Goal: Find specific page/section: Find specific page/section

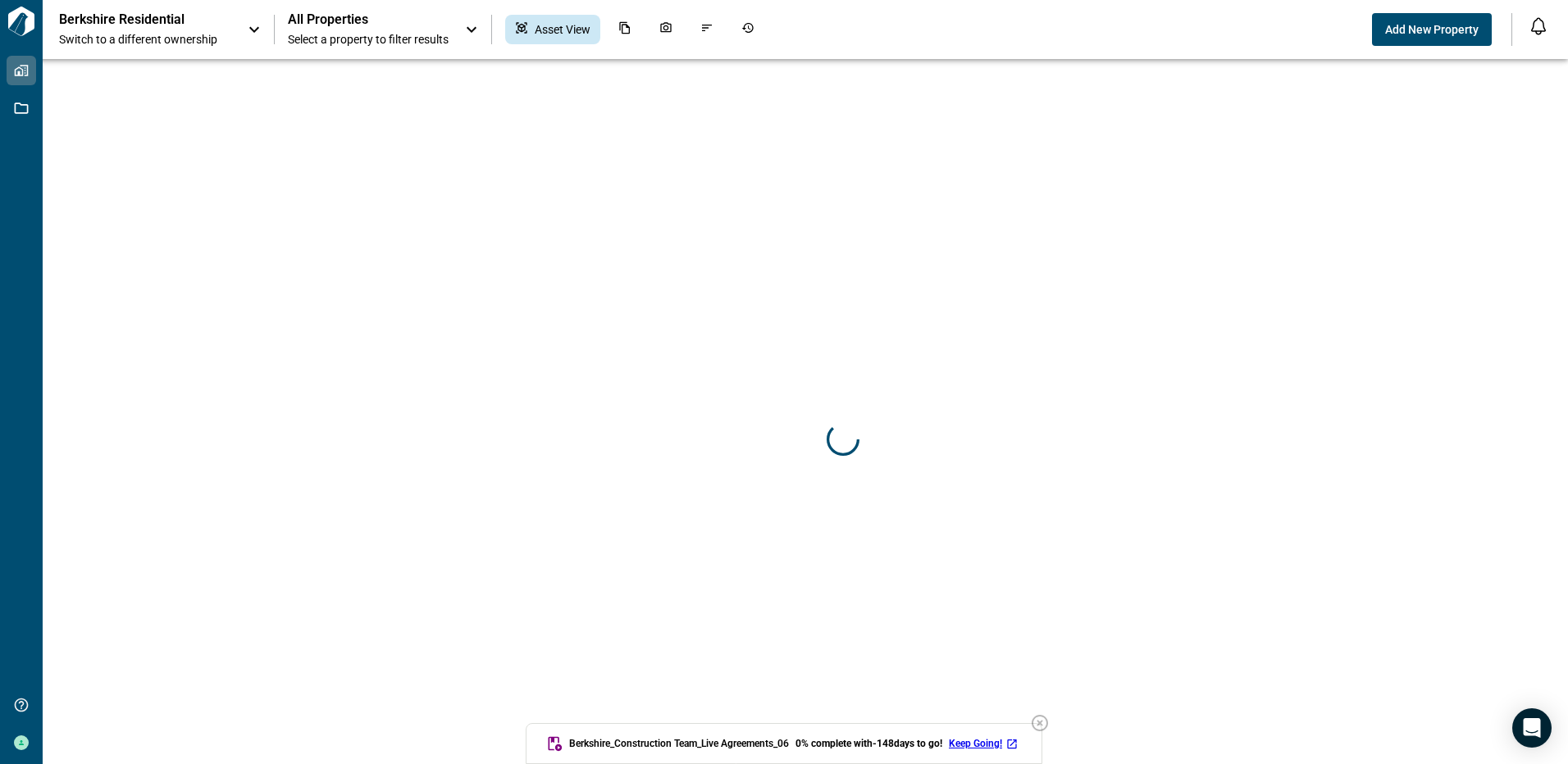
click at [1044, 725] on icon "button" at bounding box center [1039, 723] width 19 height 19
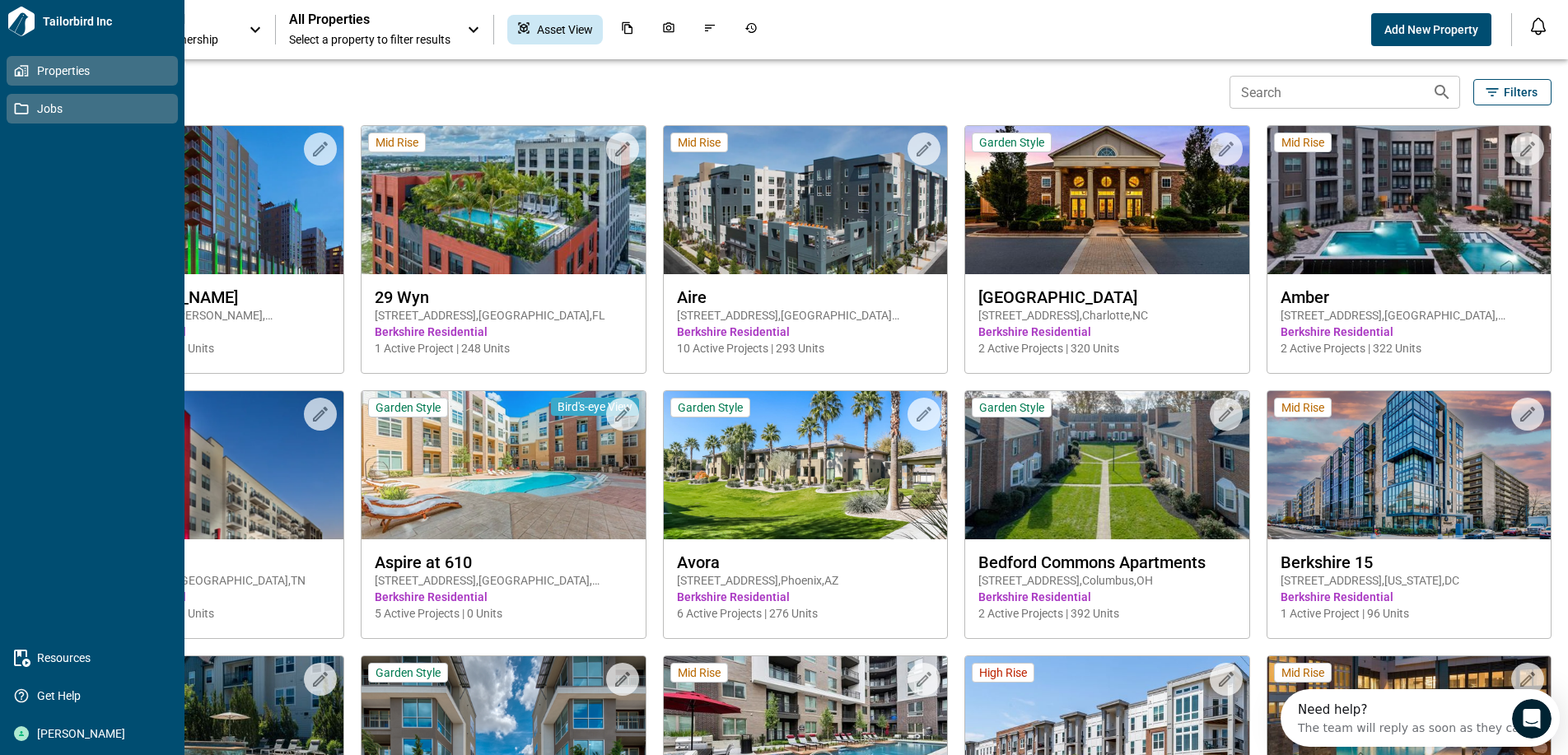
click at [24, 110] on icon at bounding box center [21, 109] width 15 height 15
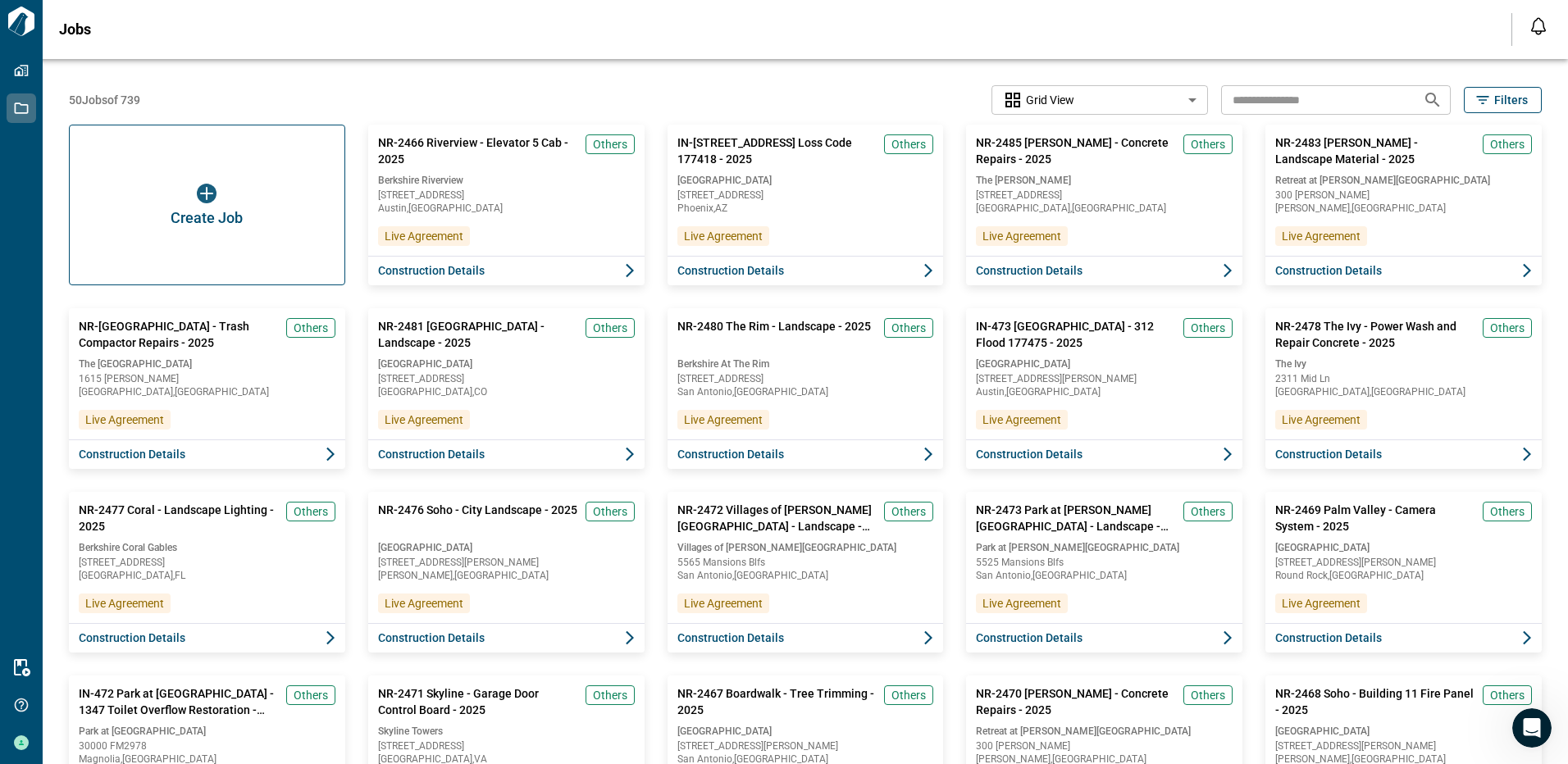
click at [1239, 100] on input "text" at bounding box center [1315, 99] width 189 height 30
type input "******"
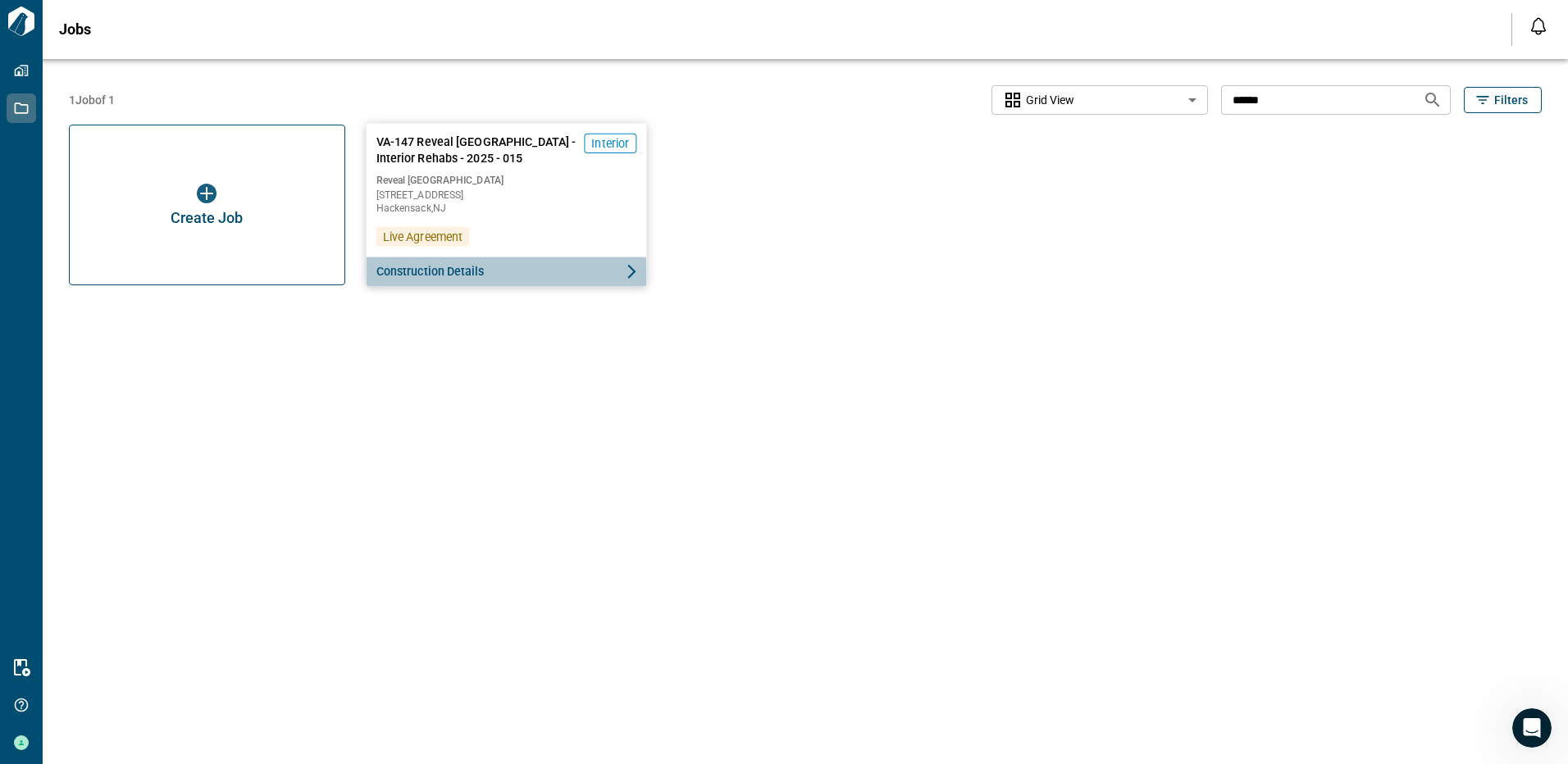
click at [434, 274] on span "Construction Details" at bounding box center [430, 271] width 108 height 17
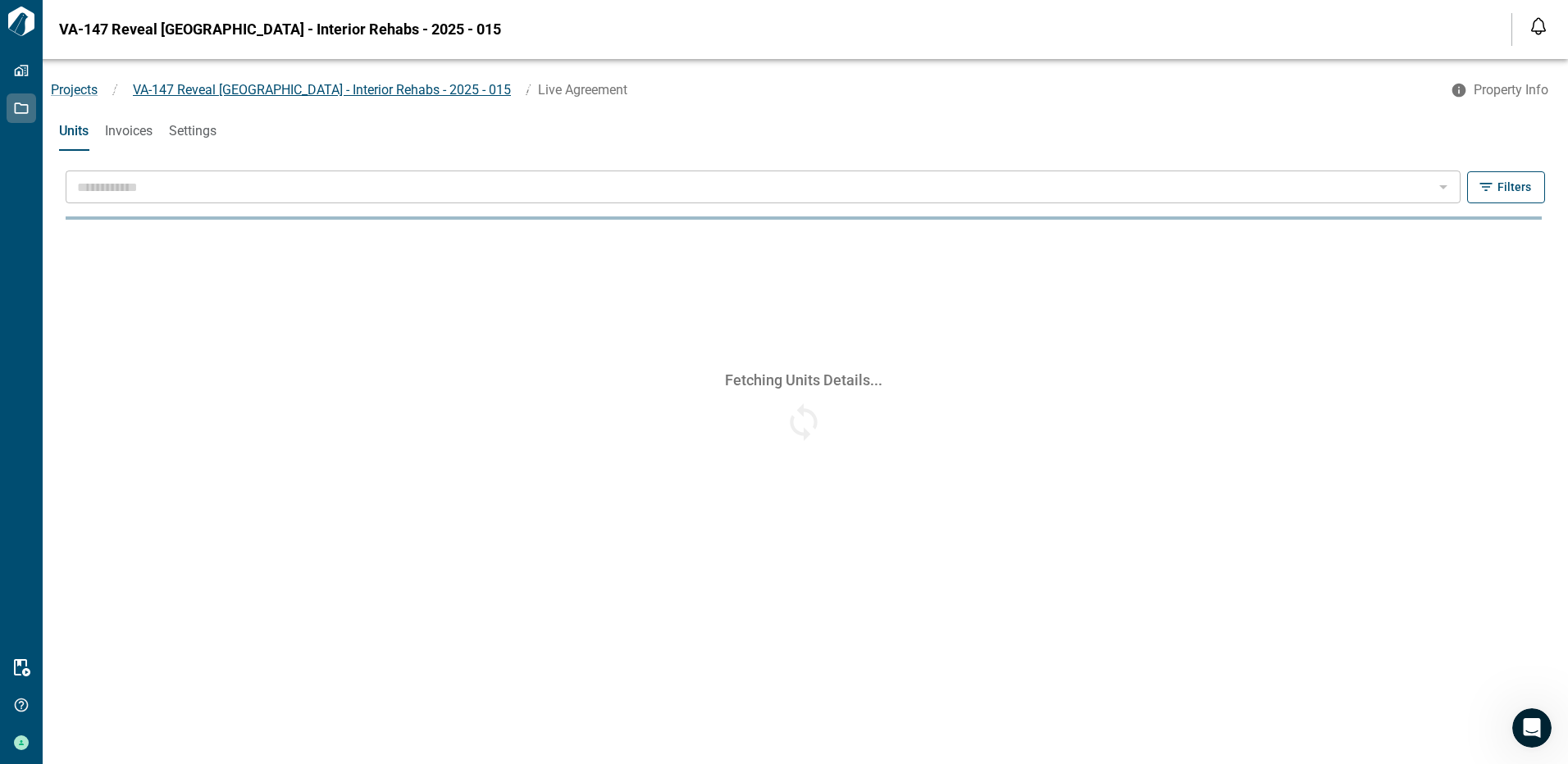
click at [236, 88] on span "VA-147 Reveal Hackensack - Interior Rehabs - 2025 - 015" at bounding box center [322, 89] width 378 height 16
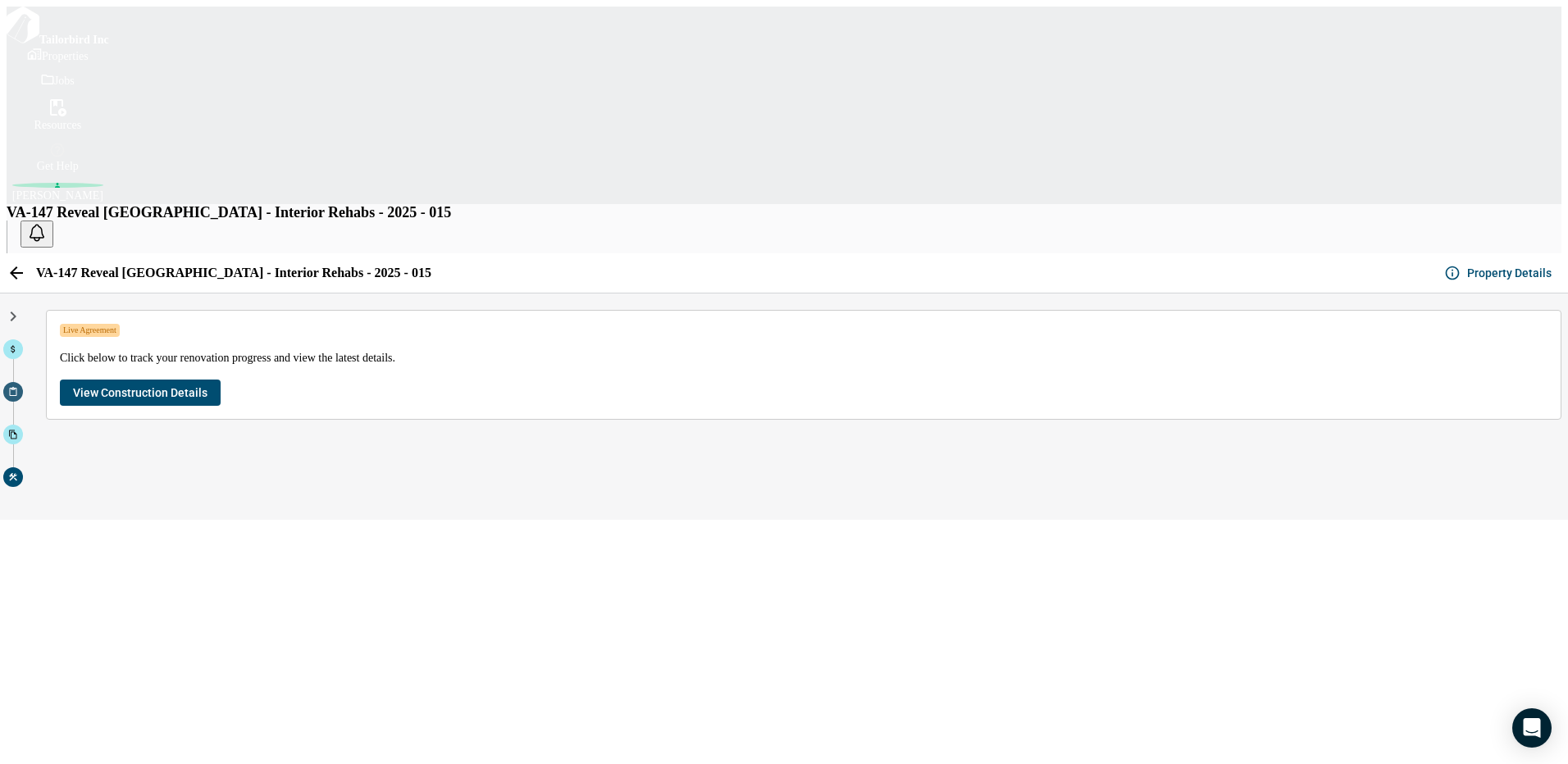
click at [18, 387] on icon at bounding box center [13, 392] width 10 height 10
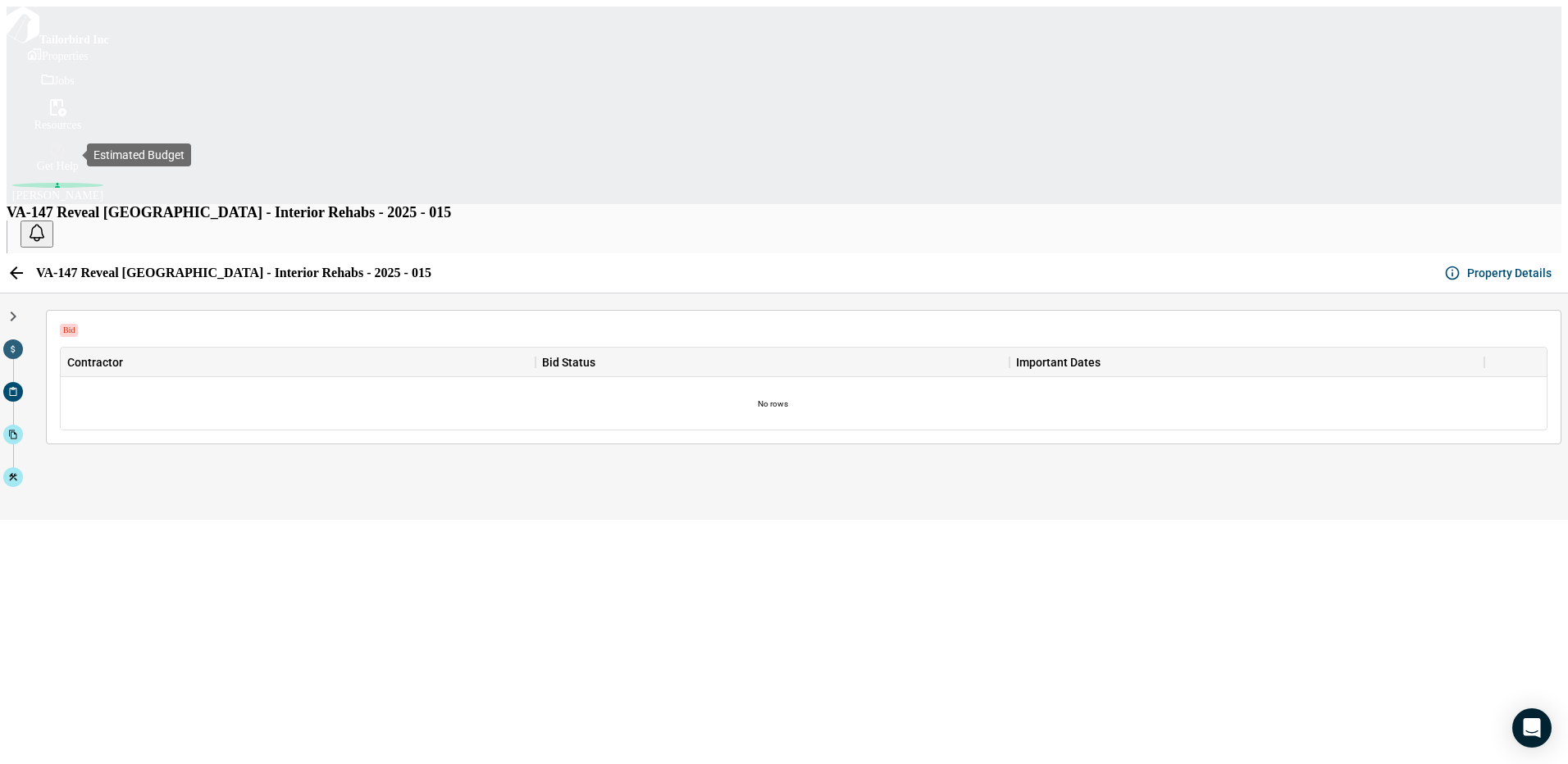
click at [18, 345] on icon at bounding box center [13, 349] width 10 height 10
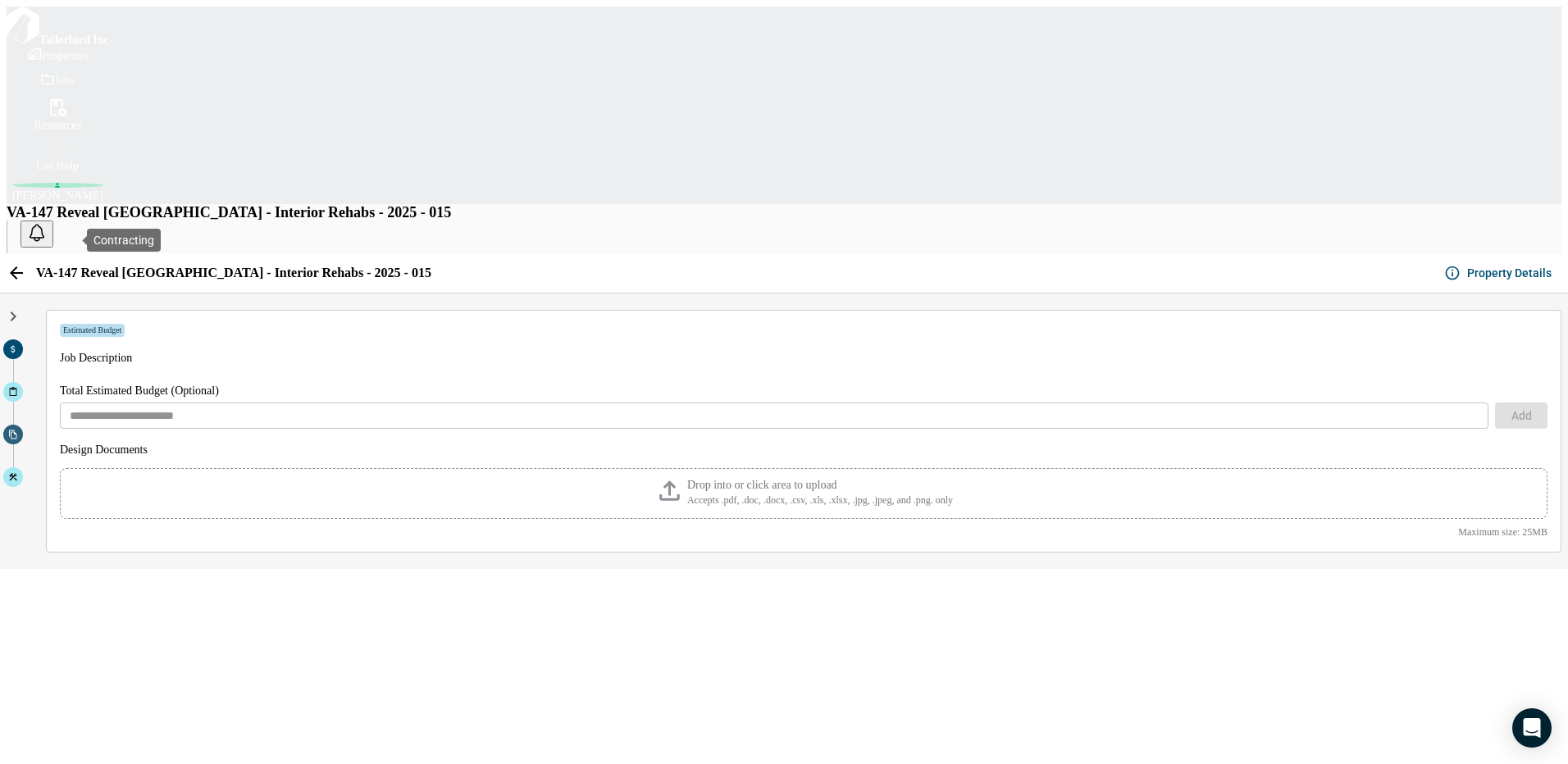
click at [18, 430] on icon at bounding box center [13, 435] width 10 height 10
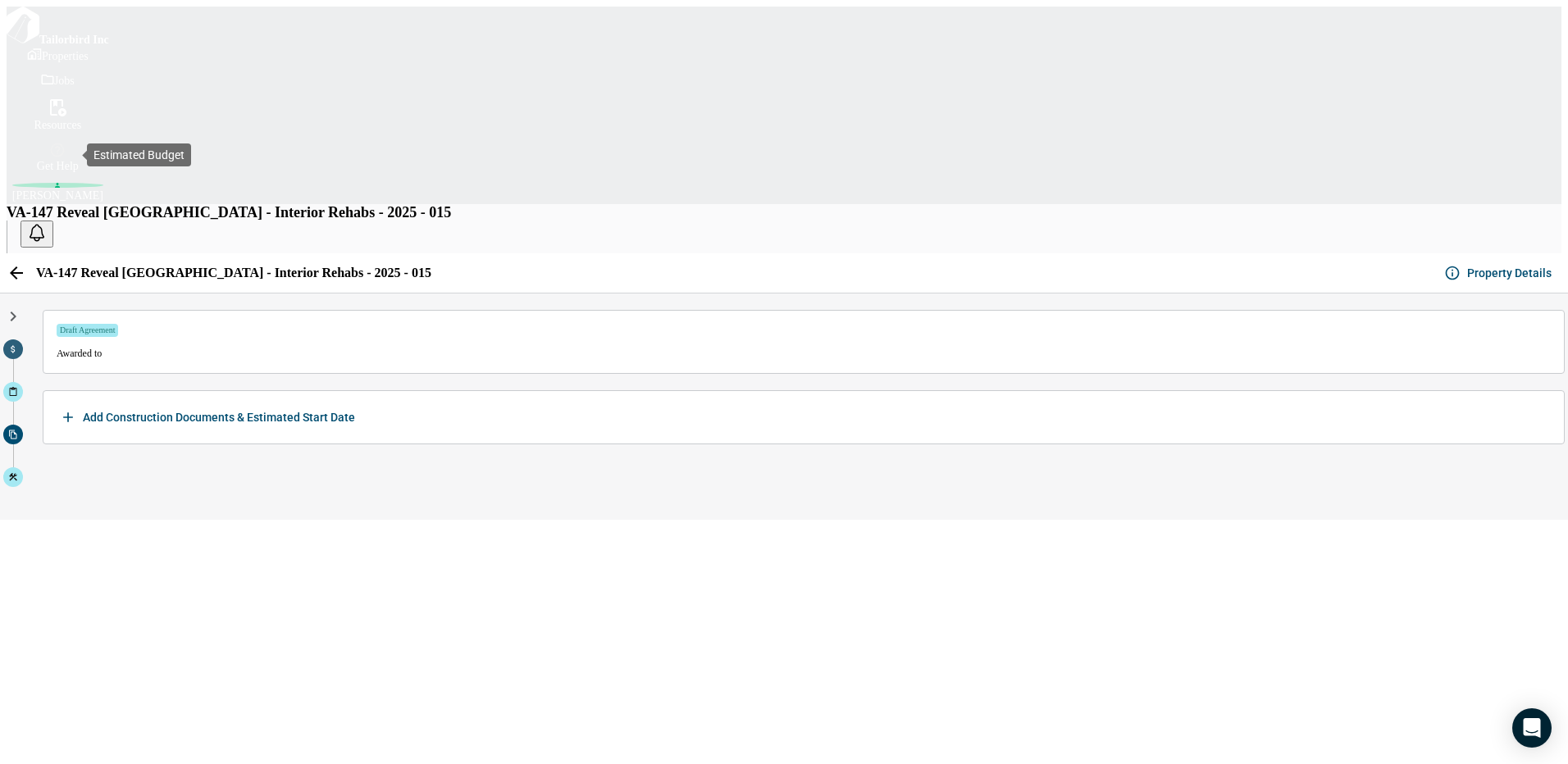
click at [18, 345] on icon at bounding box center [13, 349] width 10 height 10
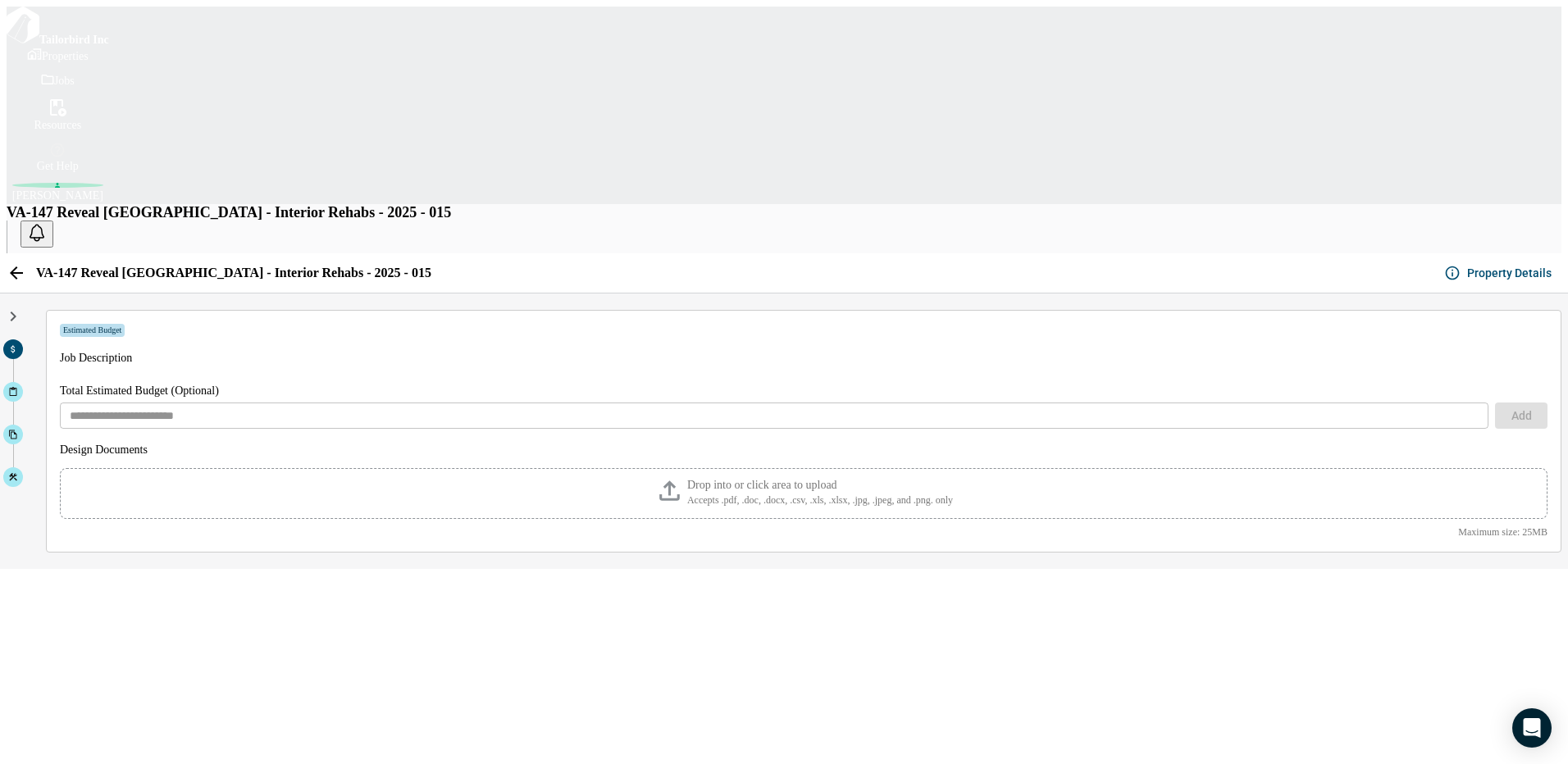
click at [54, 87] on span "Jobs" at bounding box center [64, 80] width 20 height 12
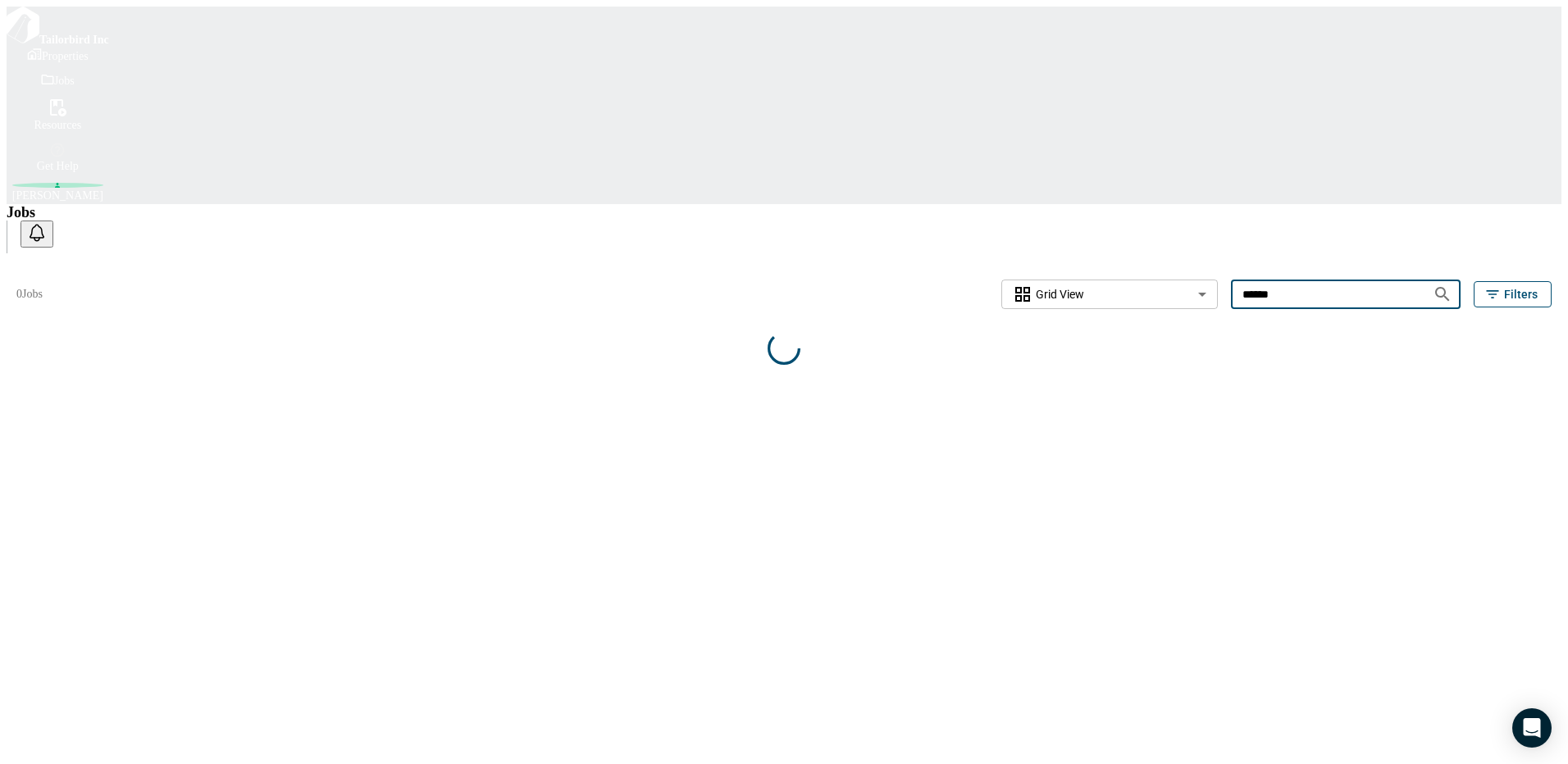
drag, startPoint x: 1266, startPoint y: 96, endPoint x: 1253, endPoint y: 97, distance: 13.0
click at [1253, 279] on input "******" at bounding box center [1325, 293] width 189 height 30
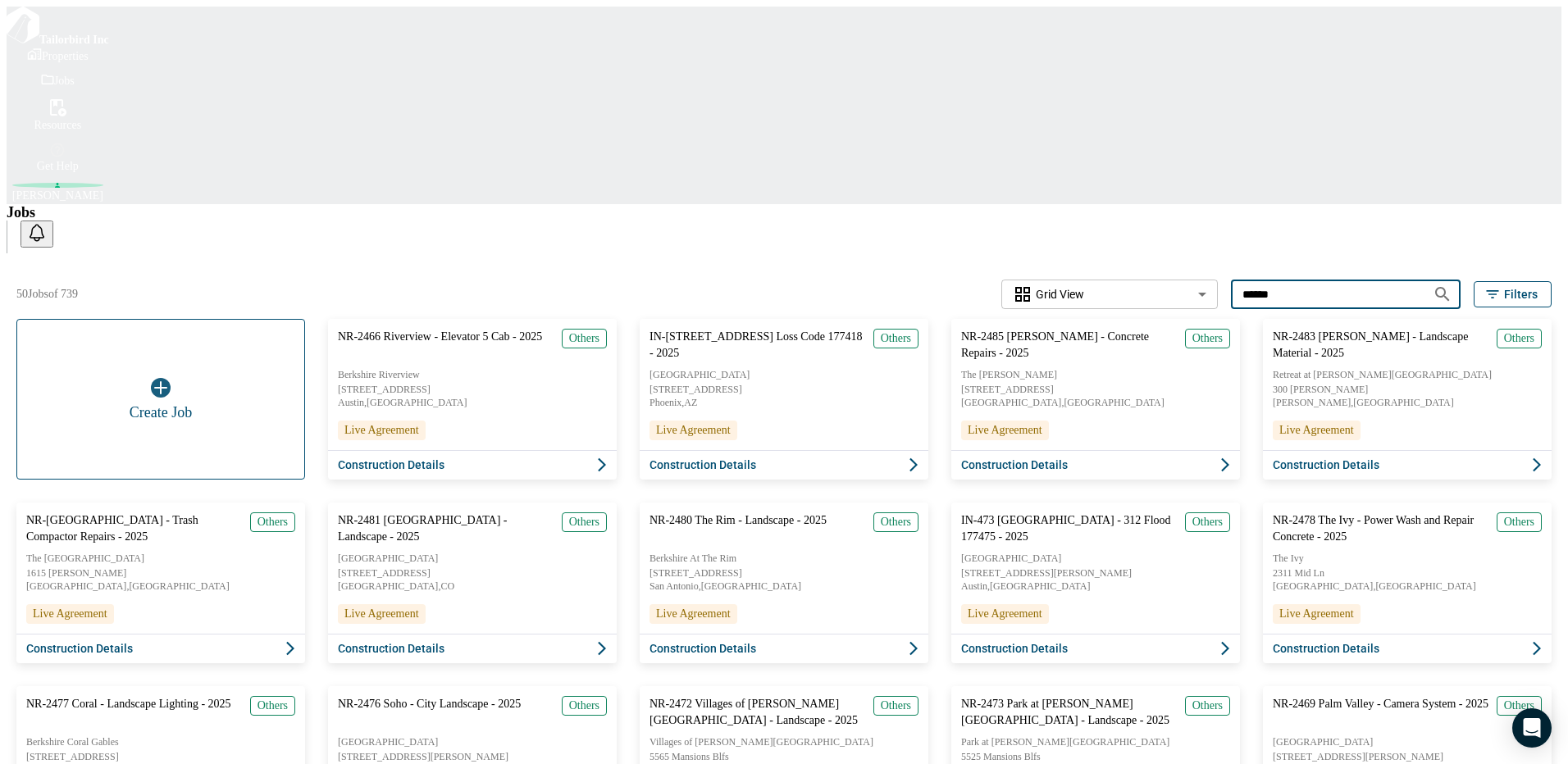
type input "******"
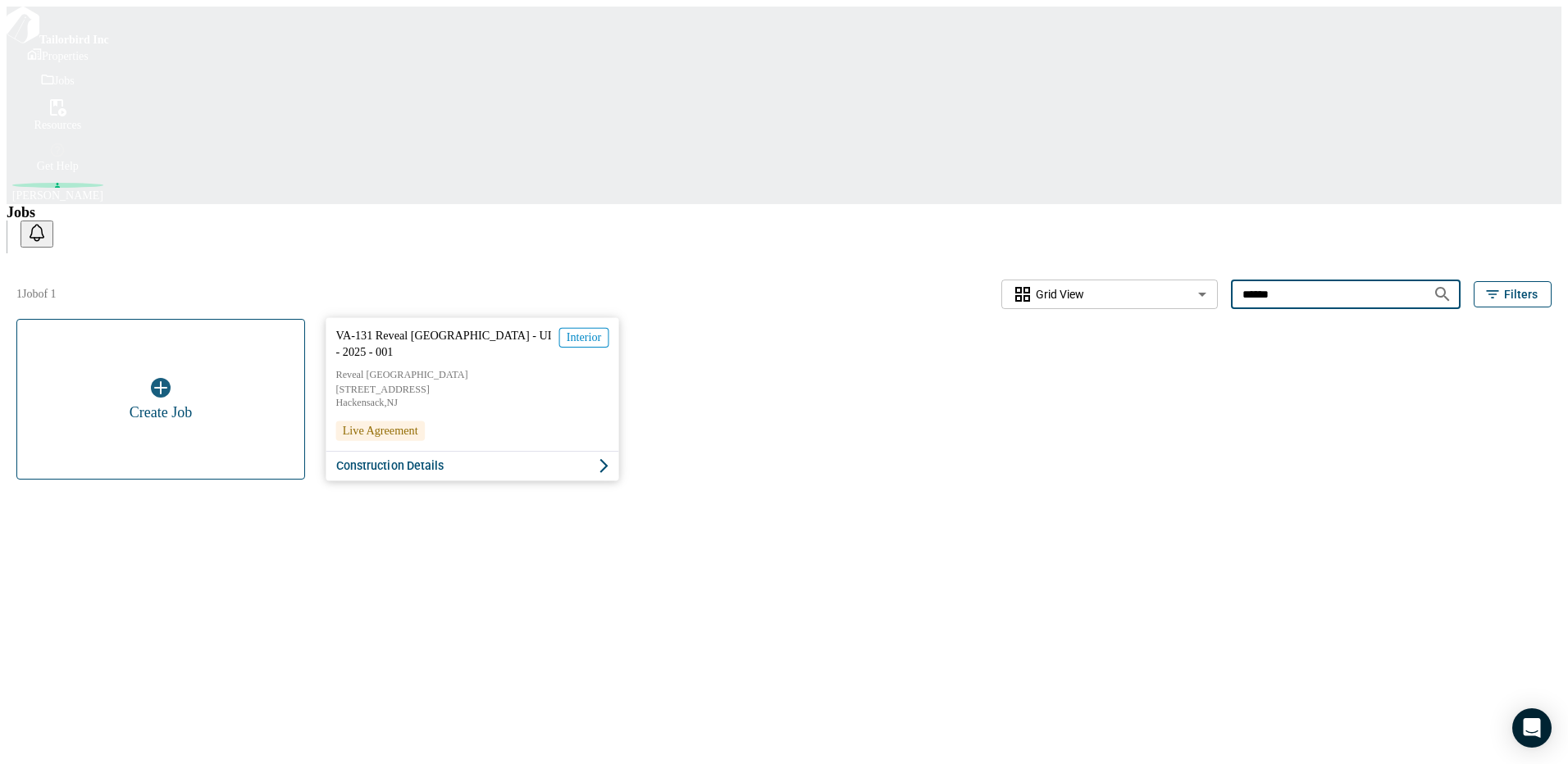
click at [430, 458] on span "Construction Details" at bounding box center [391, 466] width 108 height 17
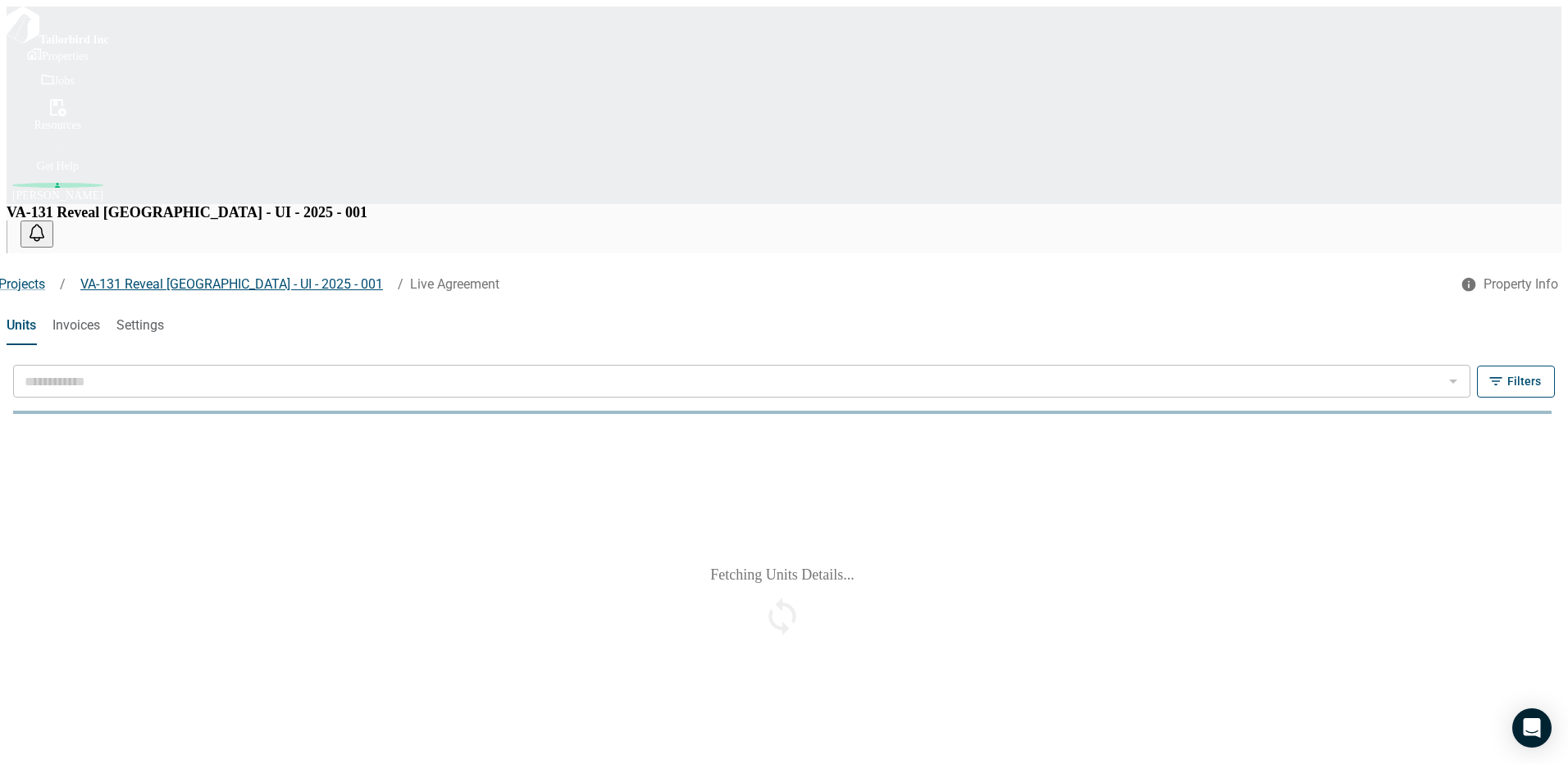
click at [227, 276] on span "VA-131 Reveal Hackensack - UI - 2025 - 001" at bounding box center [232, 283] width 303 height 16
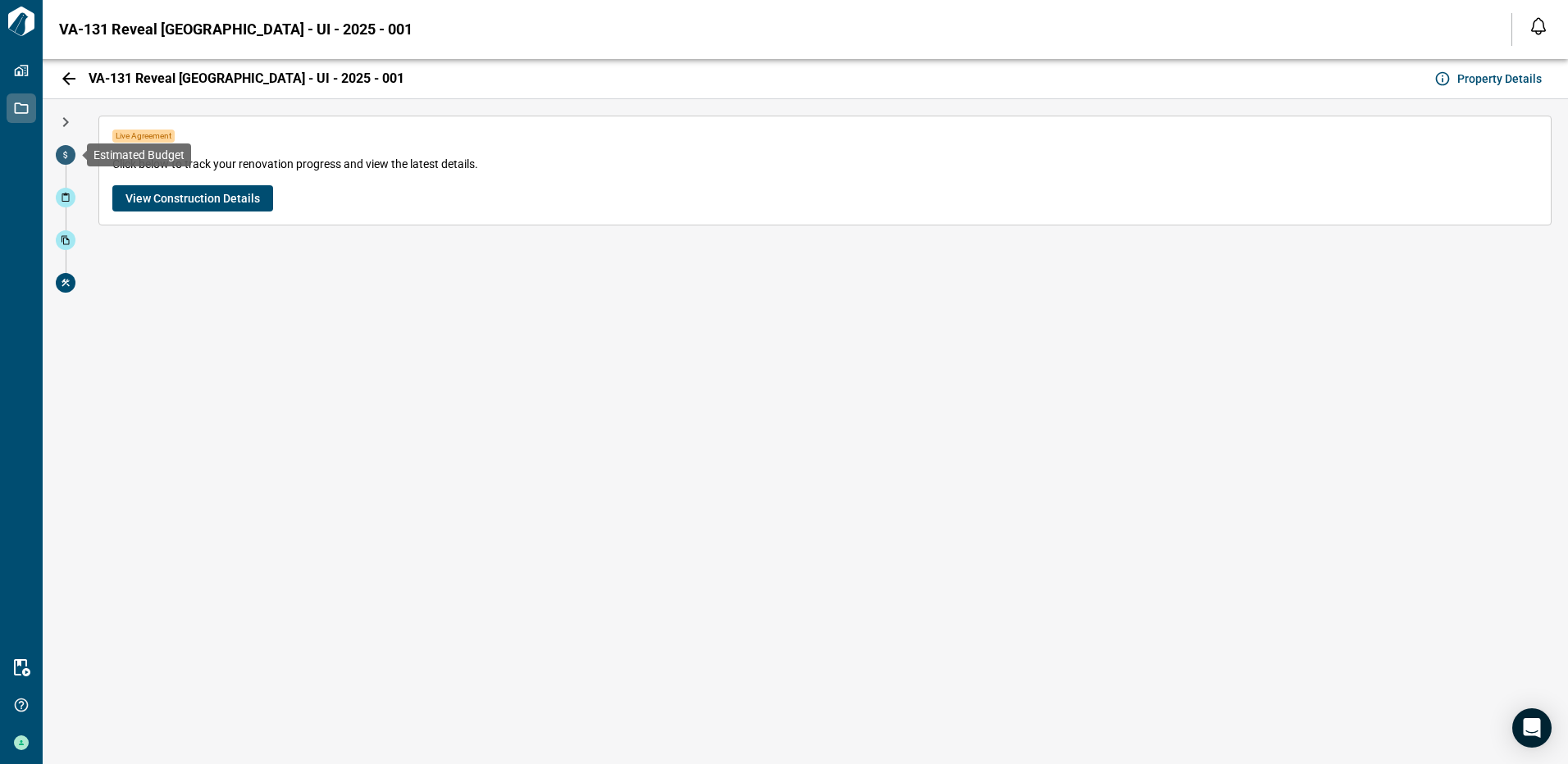
click at [64, 151] on icon at bounding box center [65, 155] width 10 height 10
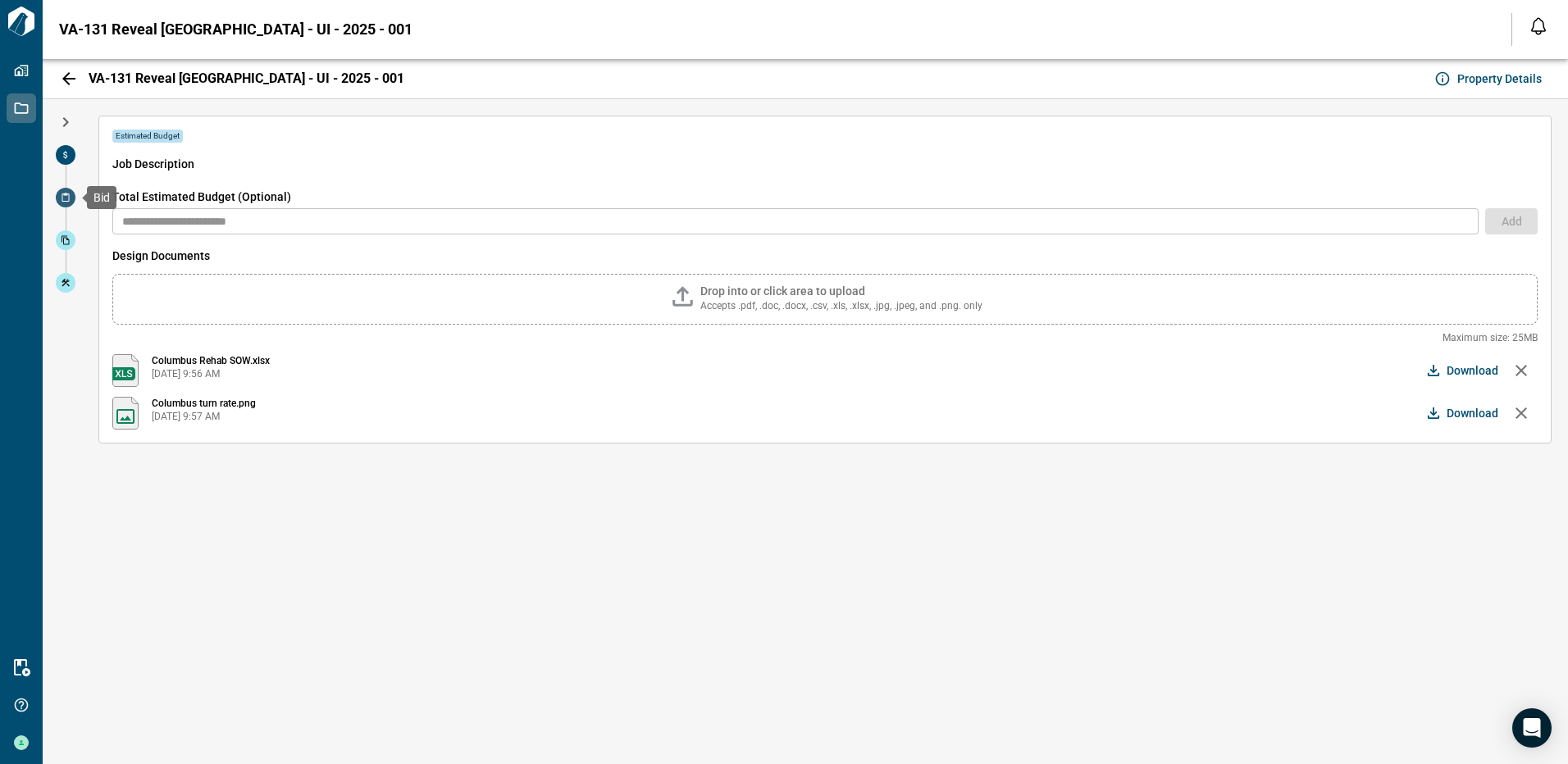
click at [64, 198] on icon at bounding box center [65, 197] width 10 height 10
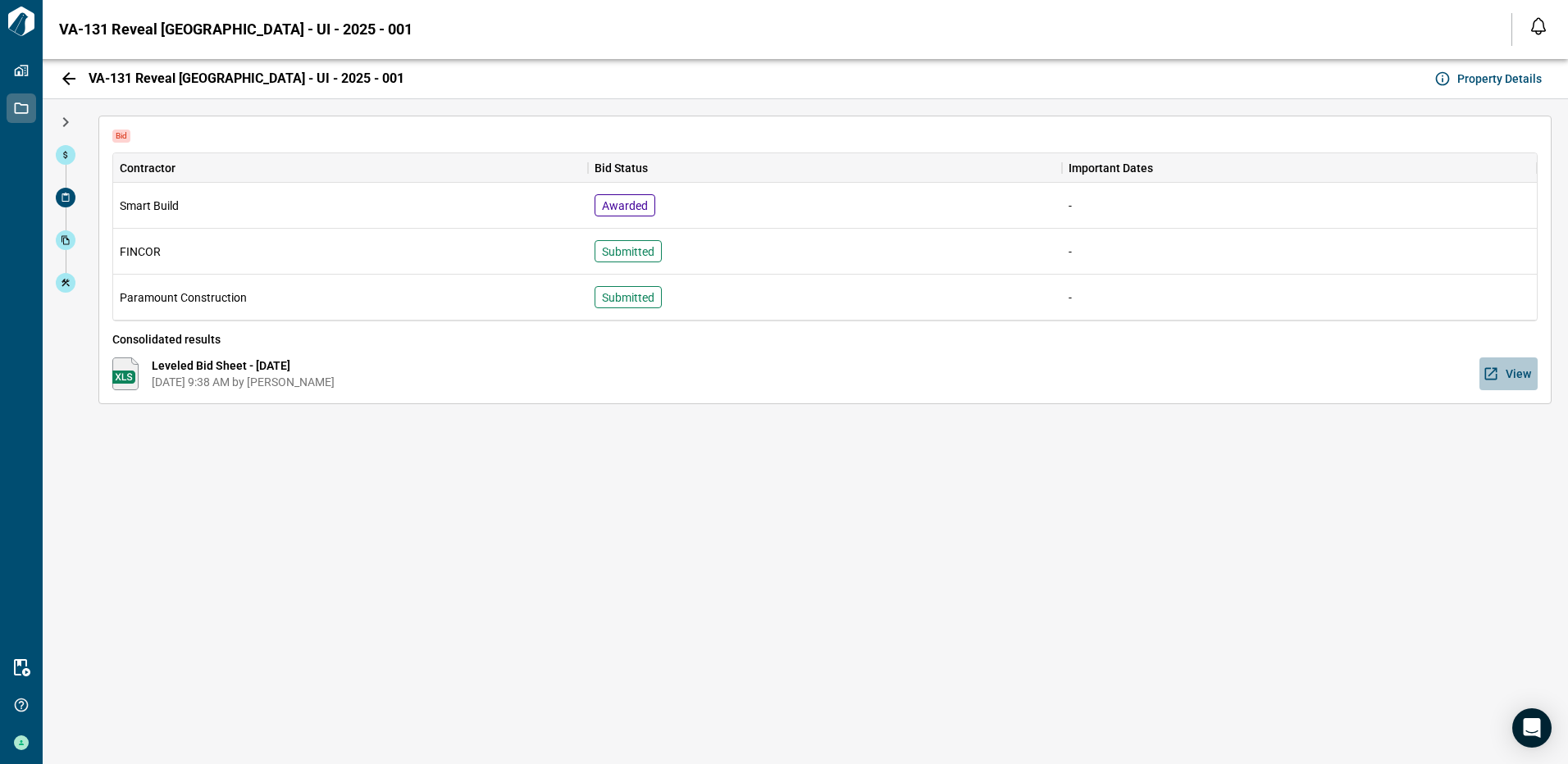
click at [1523, 376] on span "View" at bounding box center [1518, 374] width 26 height 17
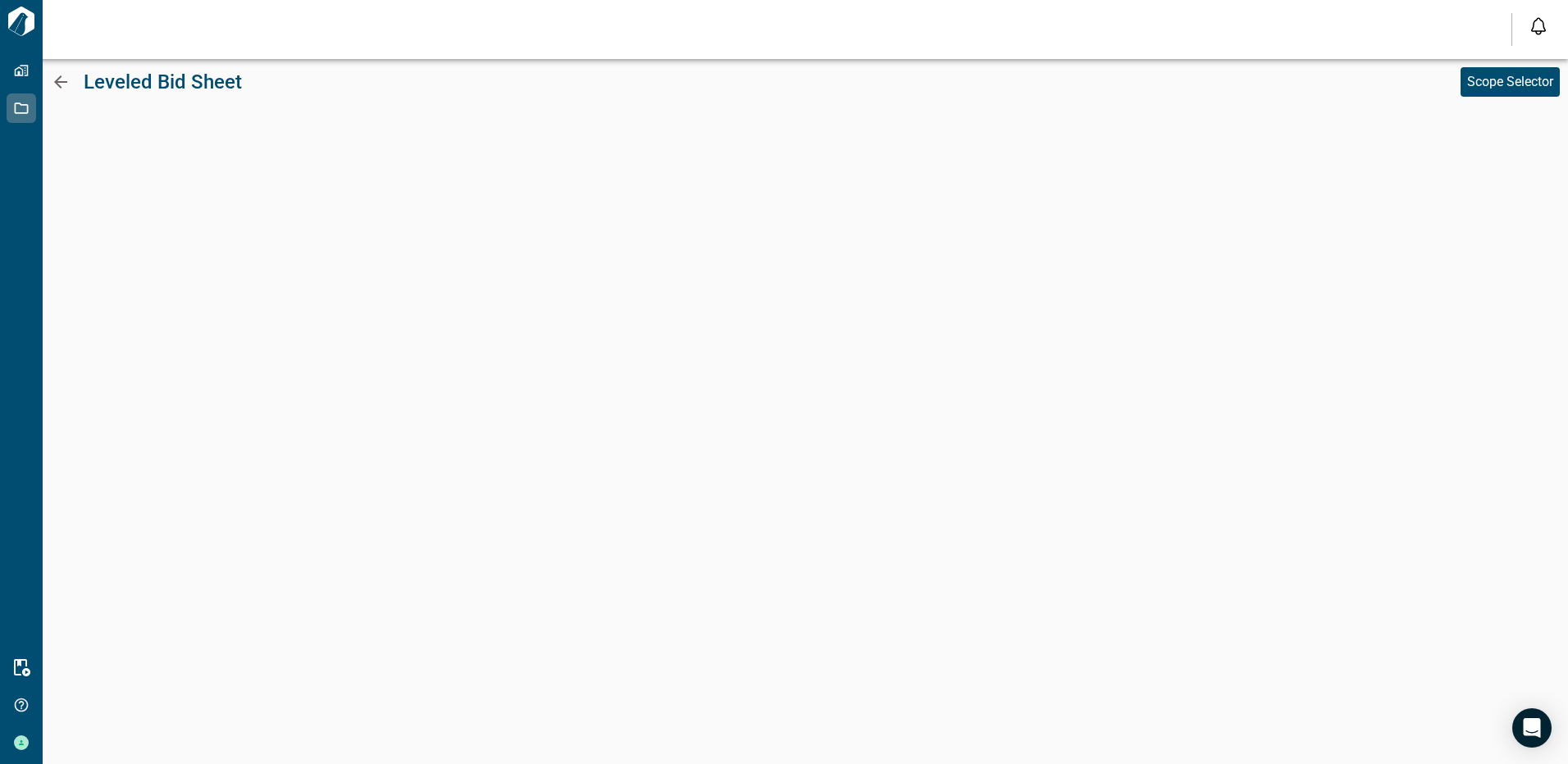
click at [994, 78] on div "Leveled Bid Sheet" at bounding box center [679, 82] width 1257 height 29
click at [1467, 91] on p "Scope Selector" at bounding box center [1510, 82] width 86 height 19
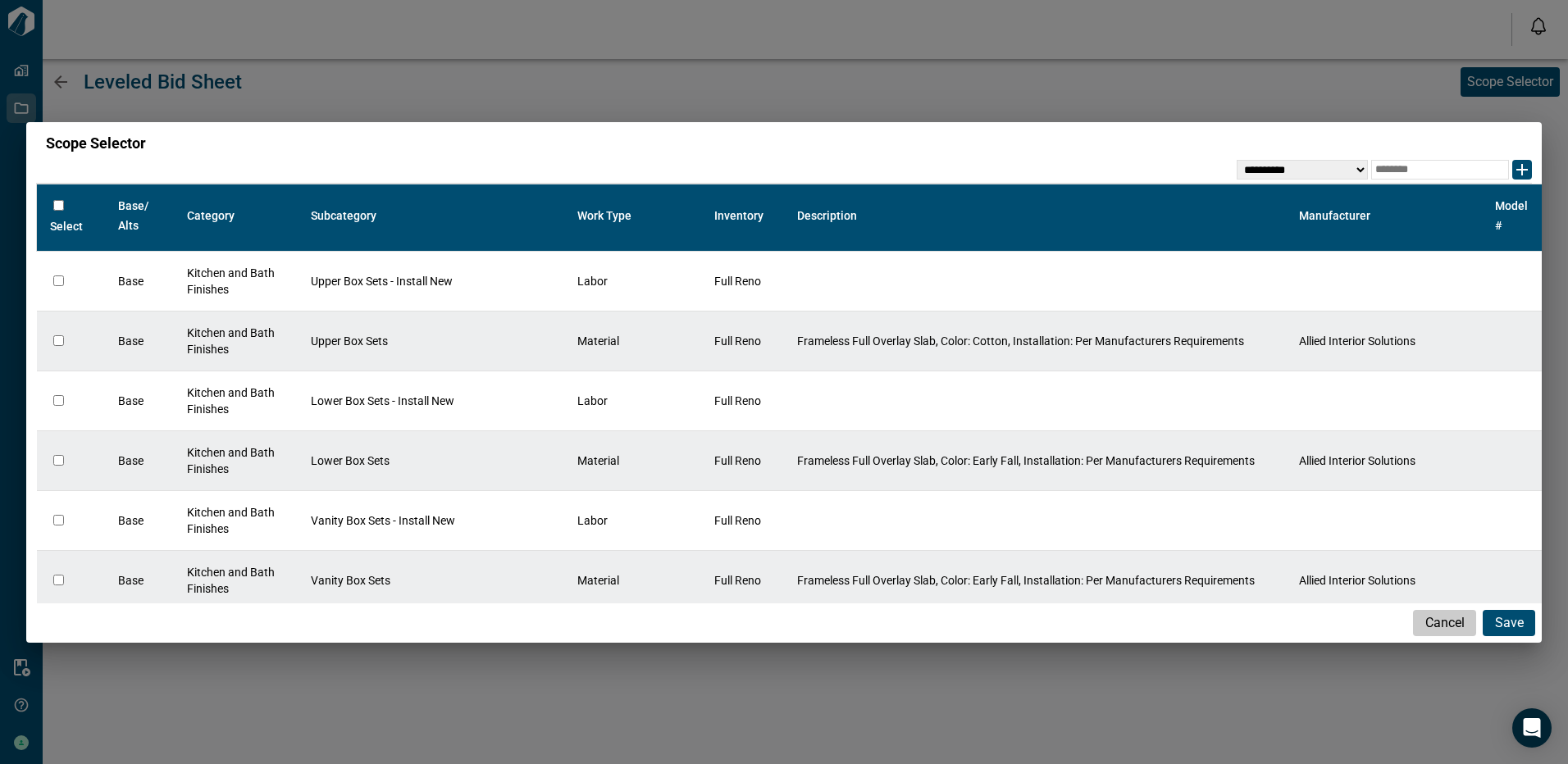
click at [1442, 631] on p "Cancel" at bounding box center [1444, 623] width 39 height 19
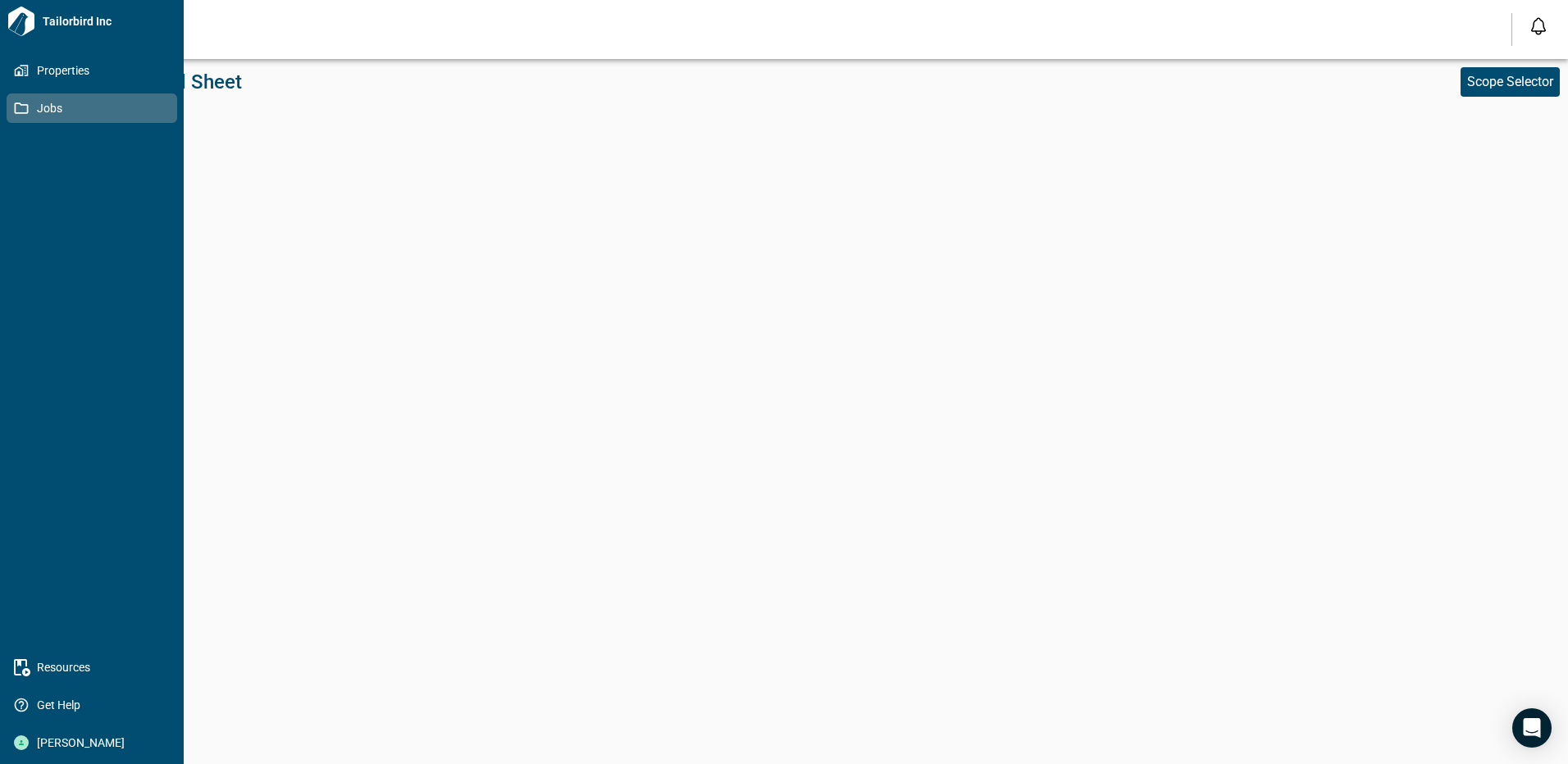
click at [30, 104] on span "Jobs" at bounding box center [94, 108] width 133 height 17
